Goal: Navigation & Orientation: Find specific page/section

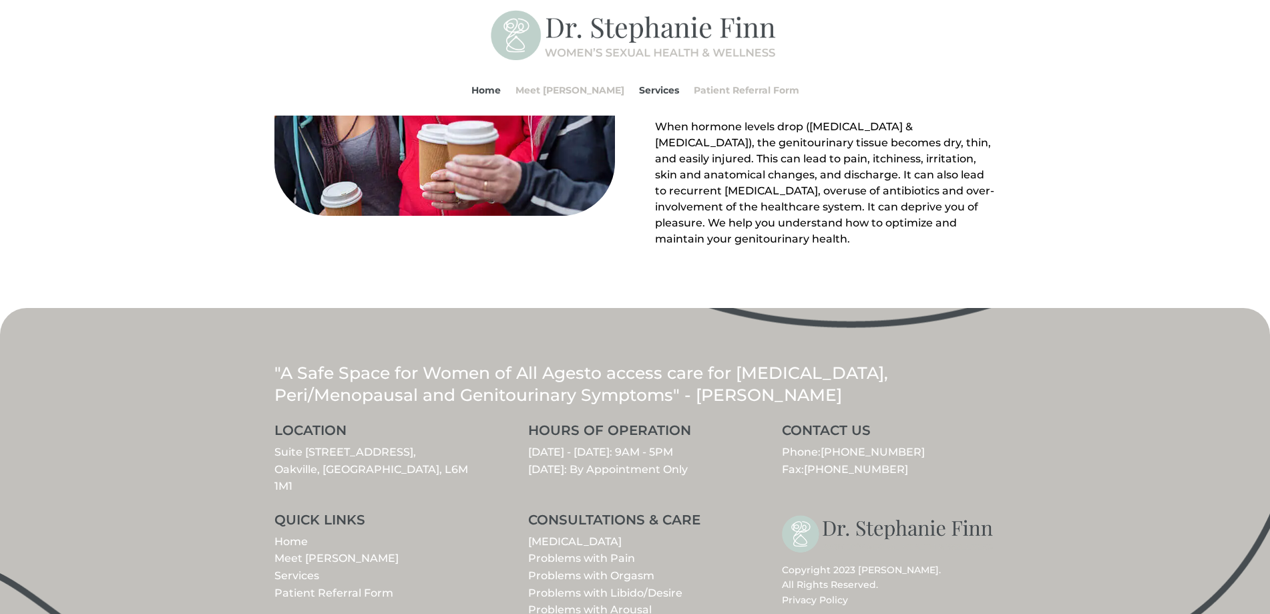
scroll to position [1496, 0]
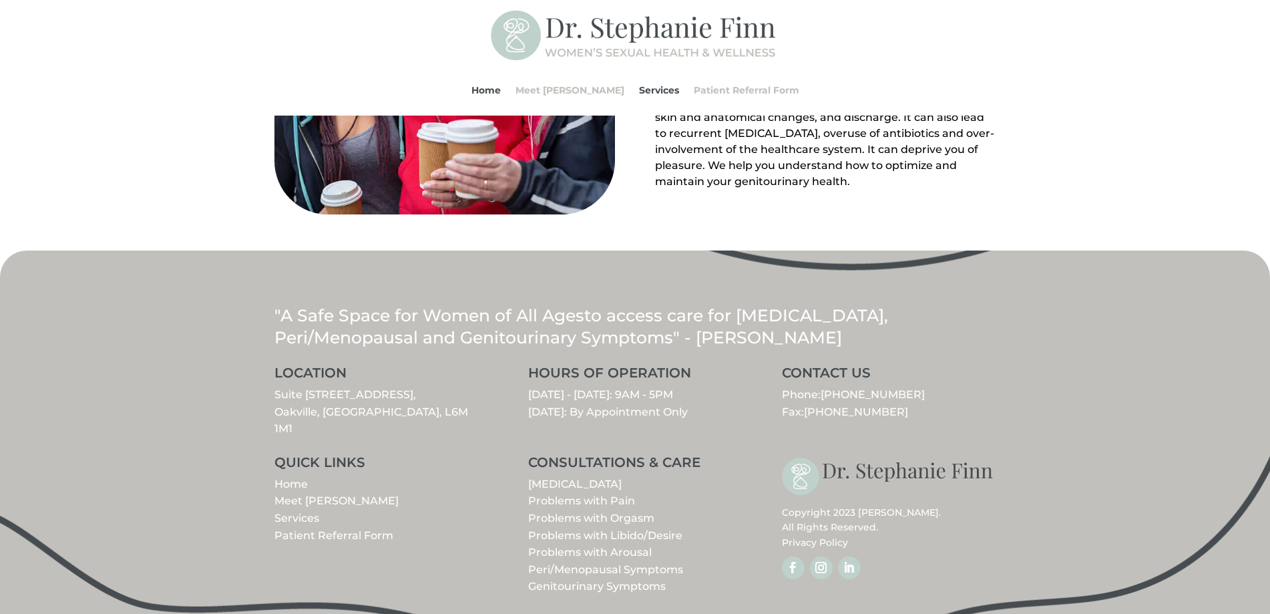
click at [562, 529] on link "Problems with Libido/Desire" at bounding box center [605, 535] width 154 height 13
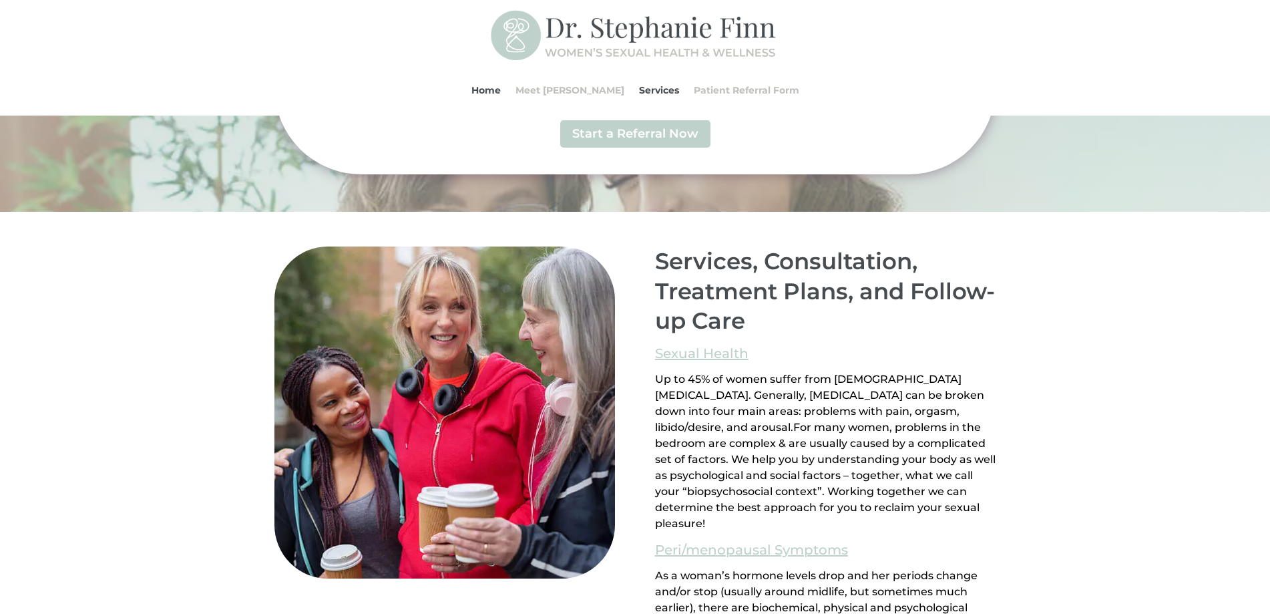
scroll to position [0, 0]
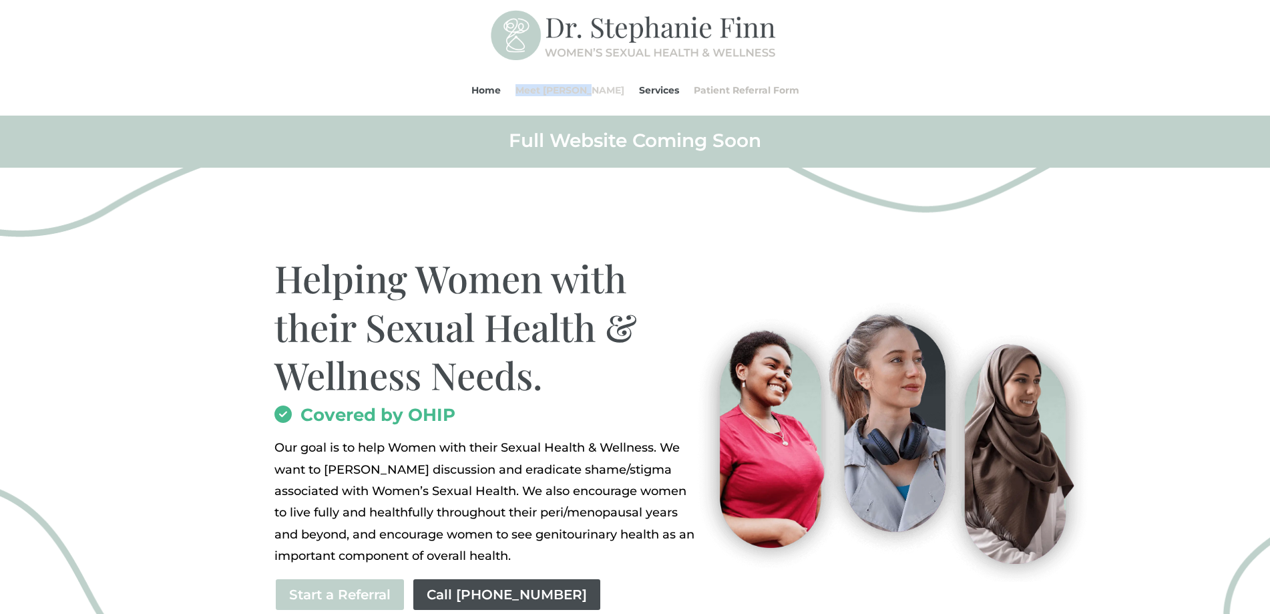
click at [548, 90] on link "Meet [PERSON_NAME]" at bounding box center [570, 90] width 109 height 51
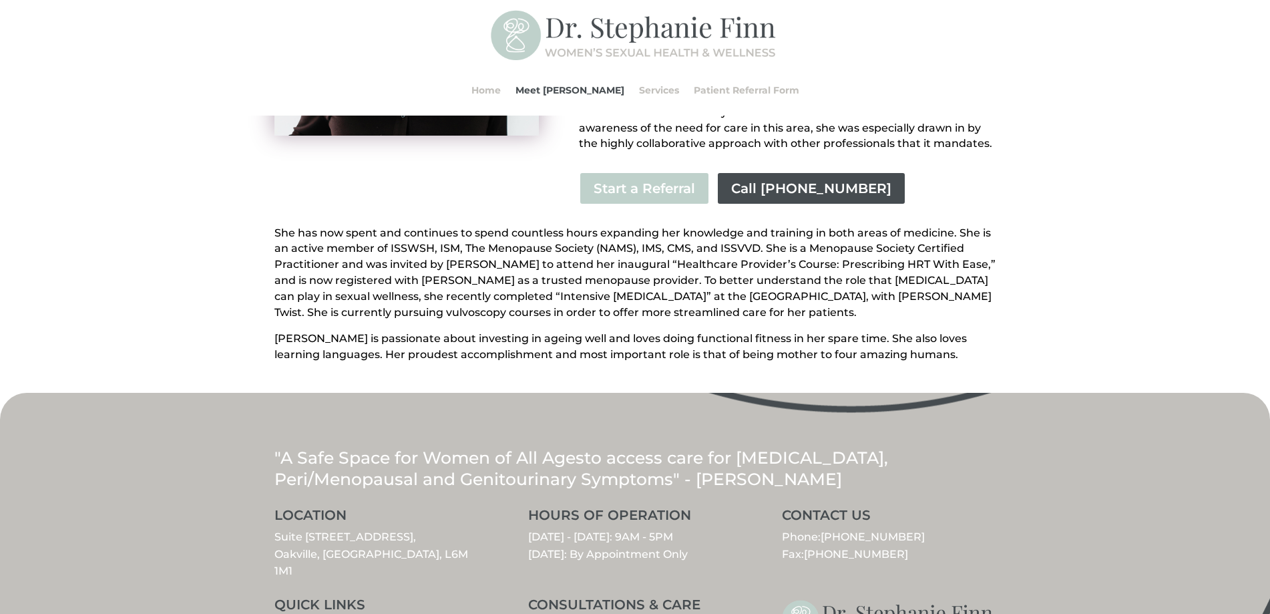
scroll to position [386, 0]
click at [639, 89] on link "Services" at bounding box center [659, 90] width 40 height 51
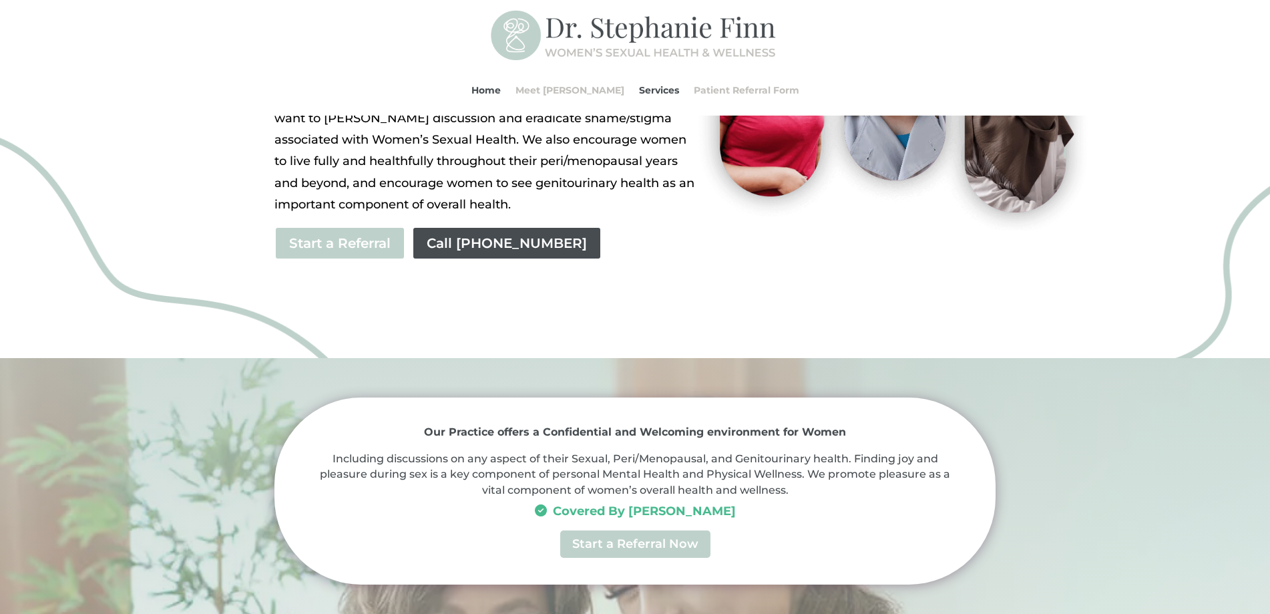
scroll to position [329, 0]
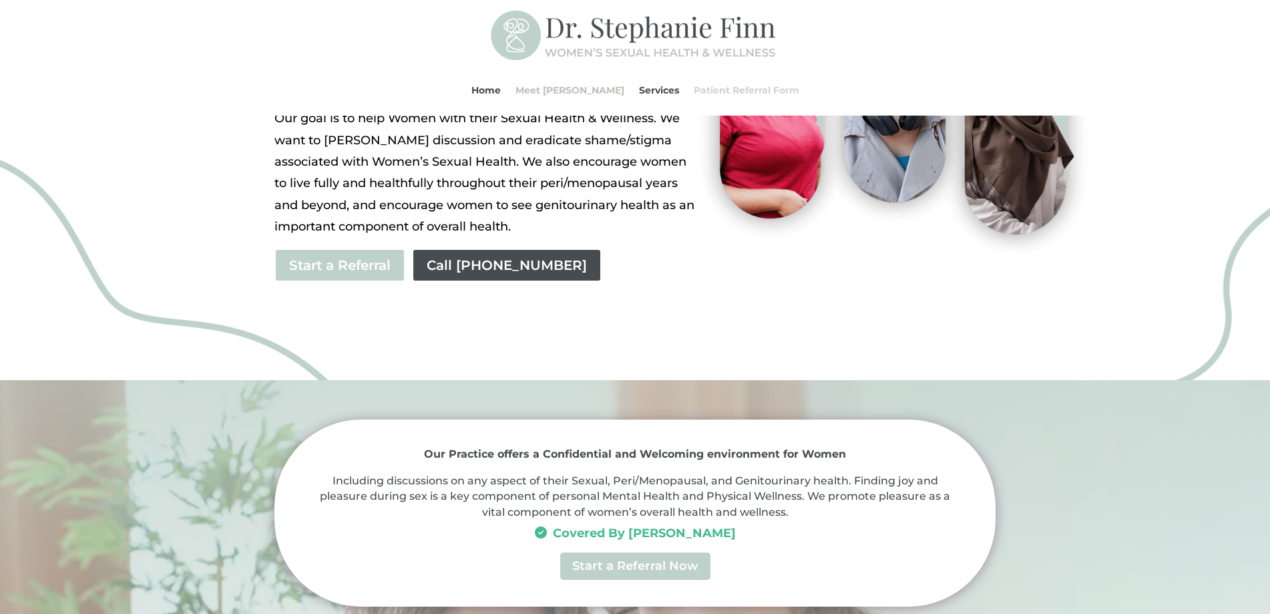
click at [694, 93] on link "Patient Referral Form" at bounding box center [747, 90] width 106 height 51
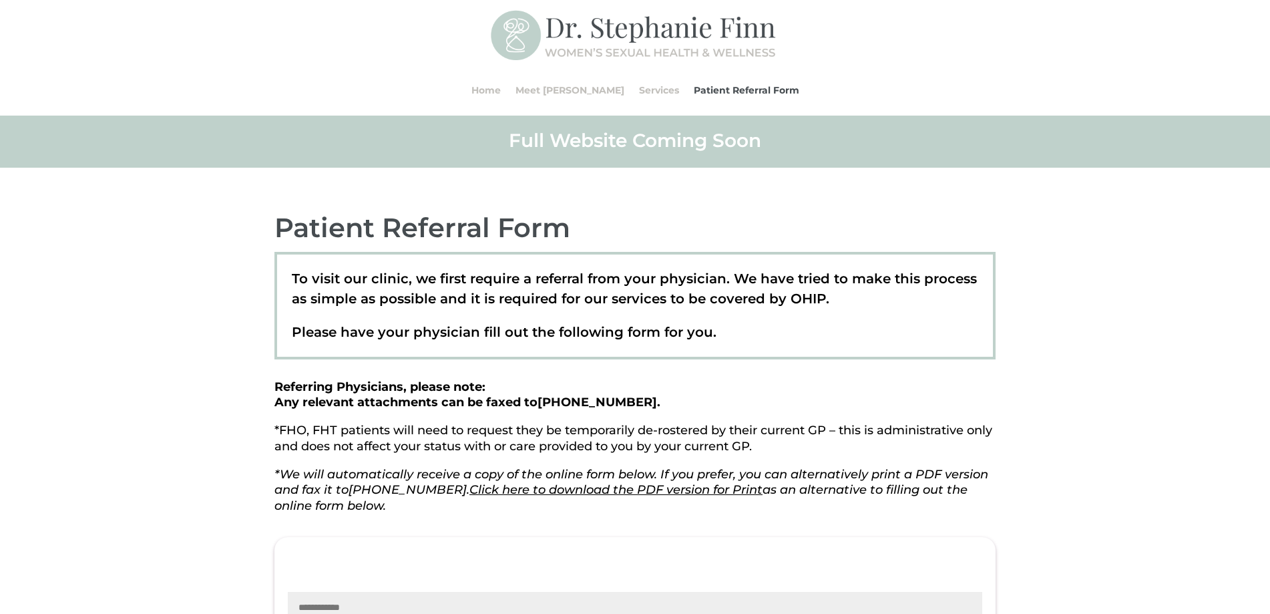
click at [695, 42] on img at bounding box center [635, 35] width 288 height 57
click at [666, 37] on img at bounding box center [635, 35] width 288 height 57
click at [501, 89] on link "Home" at bounding box center [485, 90] width 29 height 51
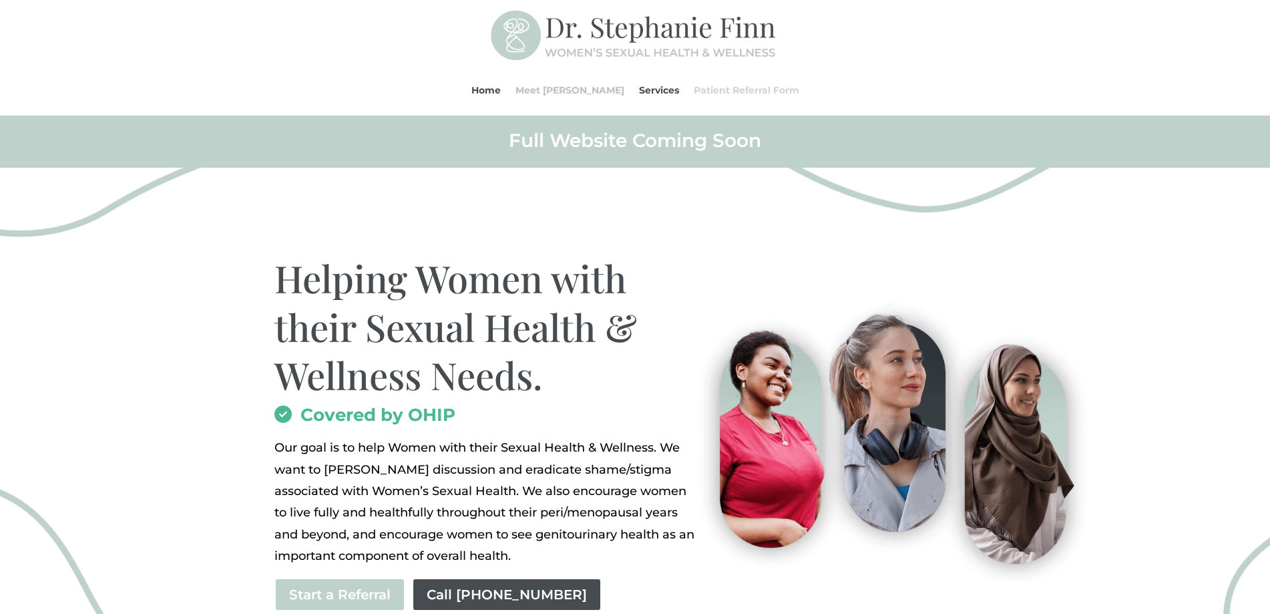
click at [745, 87] on link "Patient Referral Form" at bounding box center [747, 90] width 106 height 51
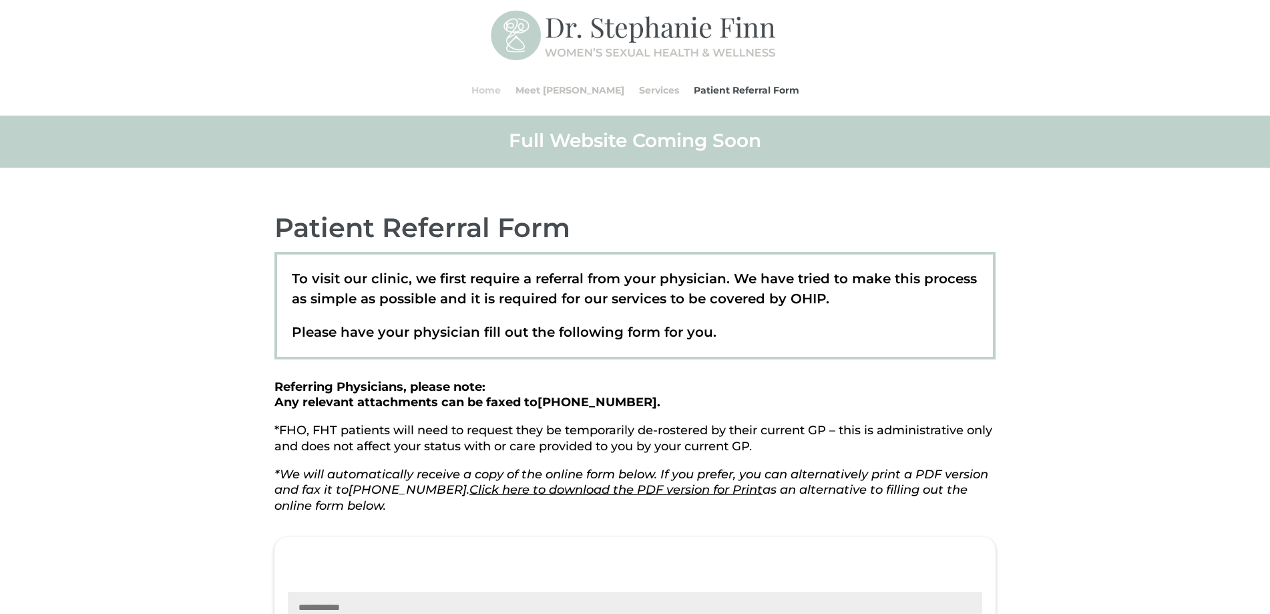
click at [501, 100] on link "Home" at bounding box center [485, 90] width 29 height 51
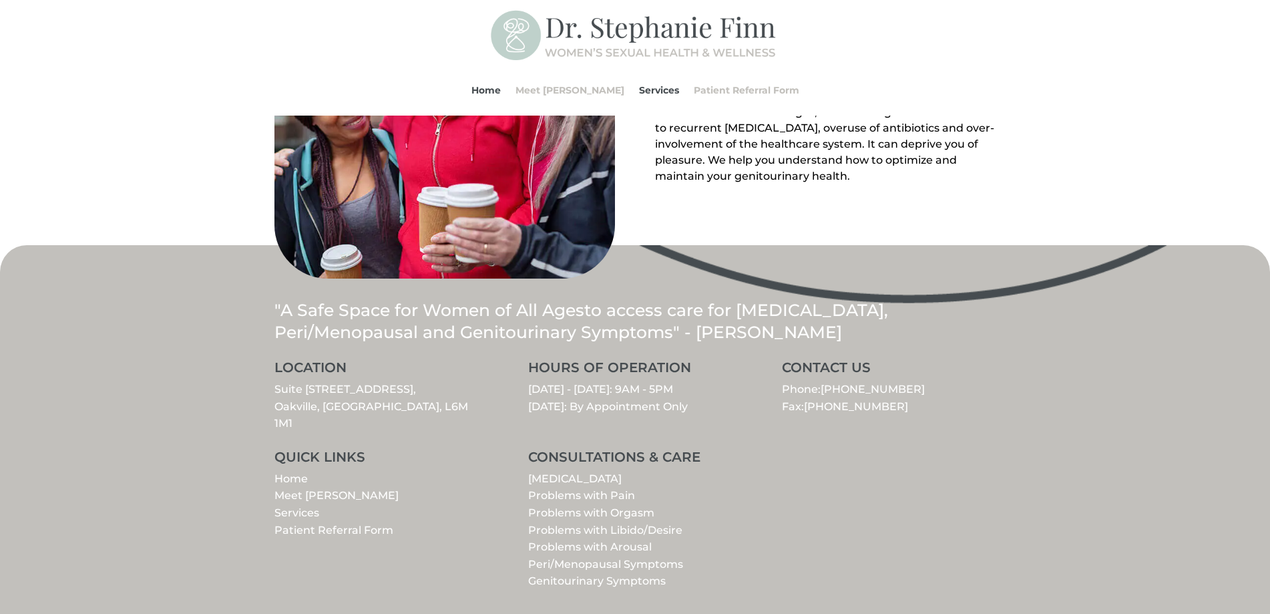
scroll to position [1496, 0]
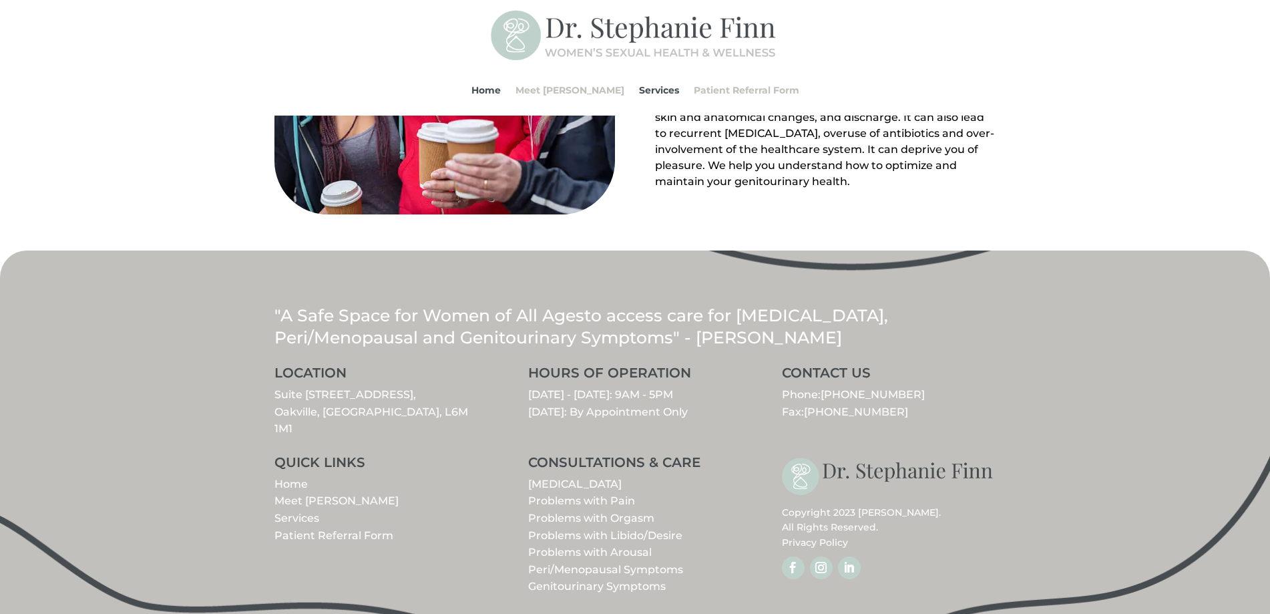
click at [344, 393] on link "Suite [STREET_ADDRESS]" at bounding box center [371, 411] width 194 height 47
